Goal: Go to known website: Access a specific website the user already knows

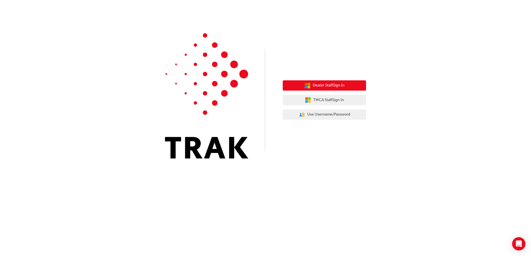
click at [351, 87] on button "Dealer Staff Sign In" at bounding box center [324, 85] width 83 height 11
